Goal: Task Accomplishment & Management: Use online tool/utility

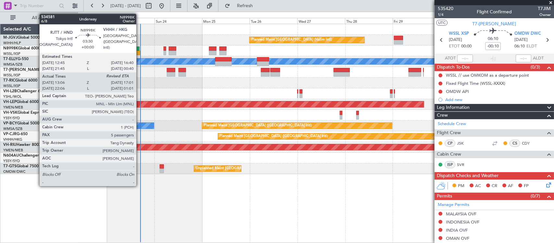
click at [139, 50] on div at bounding box center [136, 48] width 8 height 5
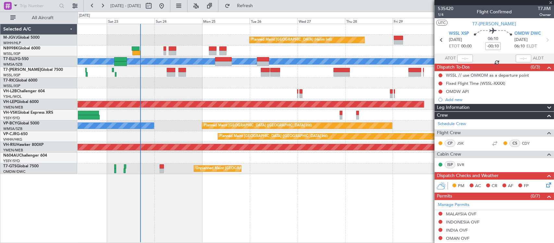
type input "13:21"
type input "5"
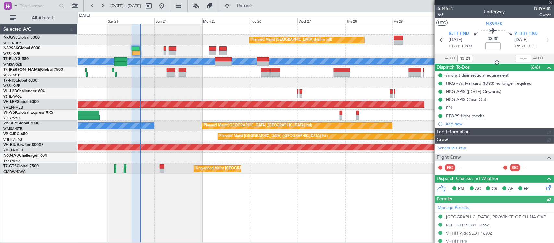
type input "[PERSON_NAME] (LEU)"
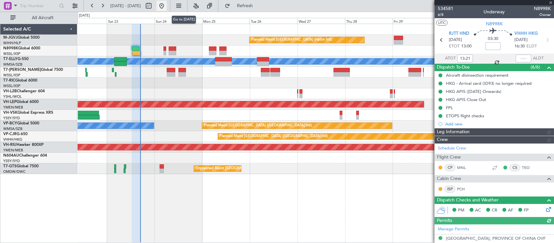
type input "[PERSON_NAME] (LEU)"
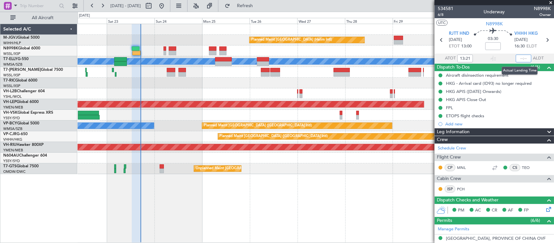
click at [518, 59] on input "text" at bounding box center [523, 58] width 16 height 8
type input "16:56"
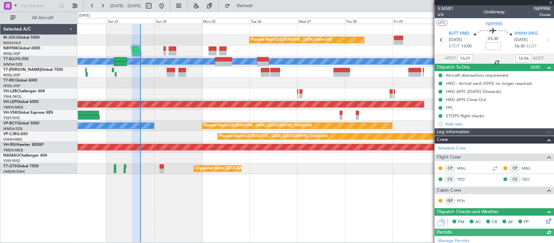
type input "[PERSON_NAME] (LEU)"
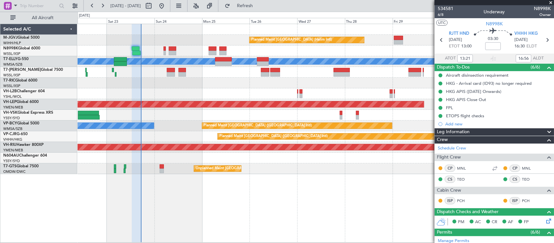
type input "[PERSON_NAME] (LEU)"
